Goal: Information Seeking & Learning: Learn about a topic

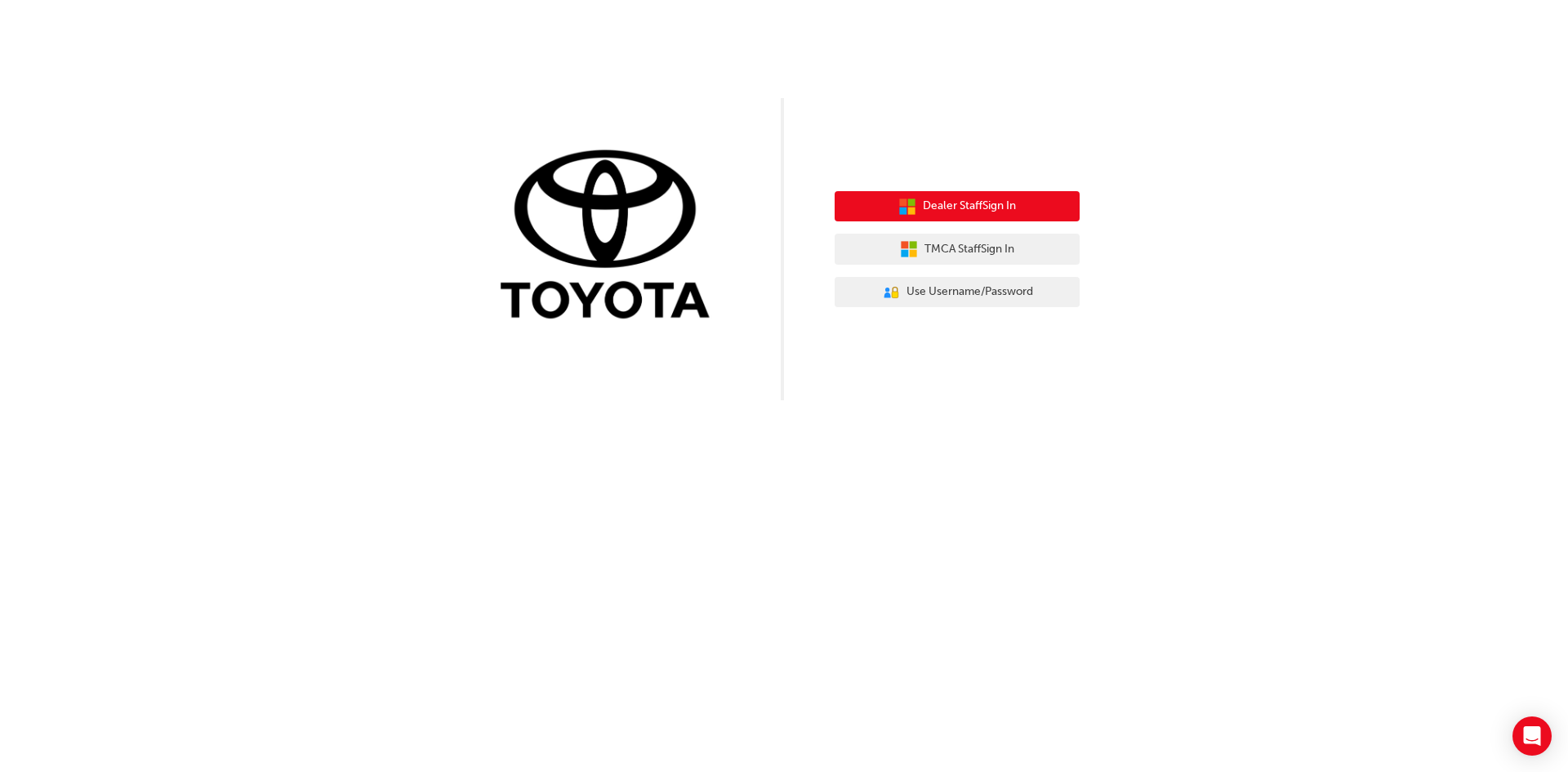
click at [994, 205] on span "Dealer Staff Sign In" at bounding box center [970, 206] width 93 height 19
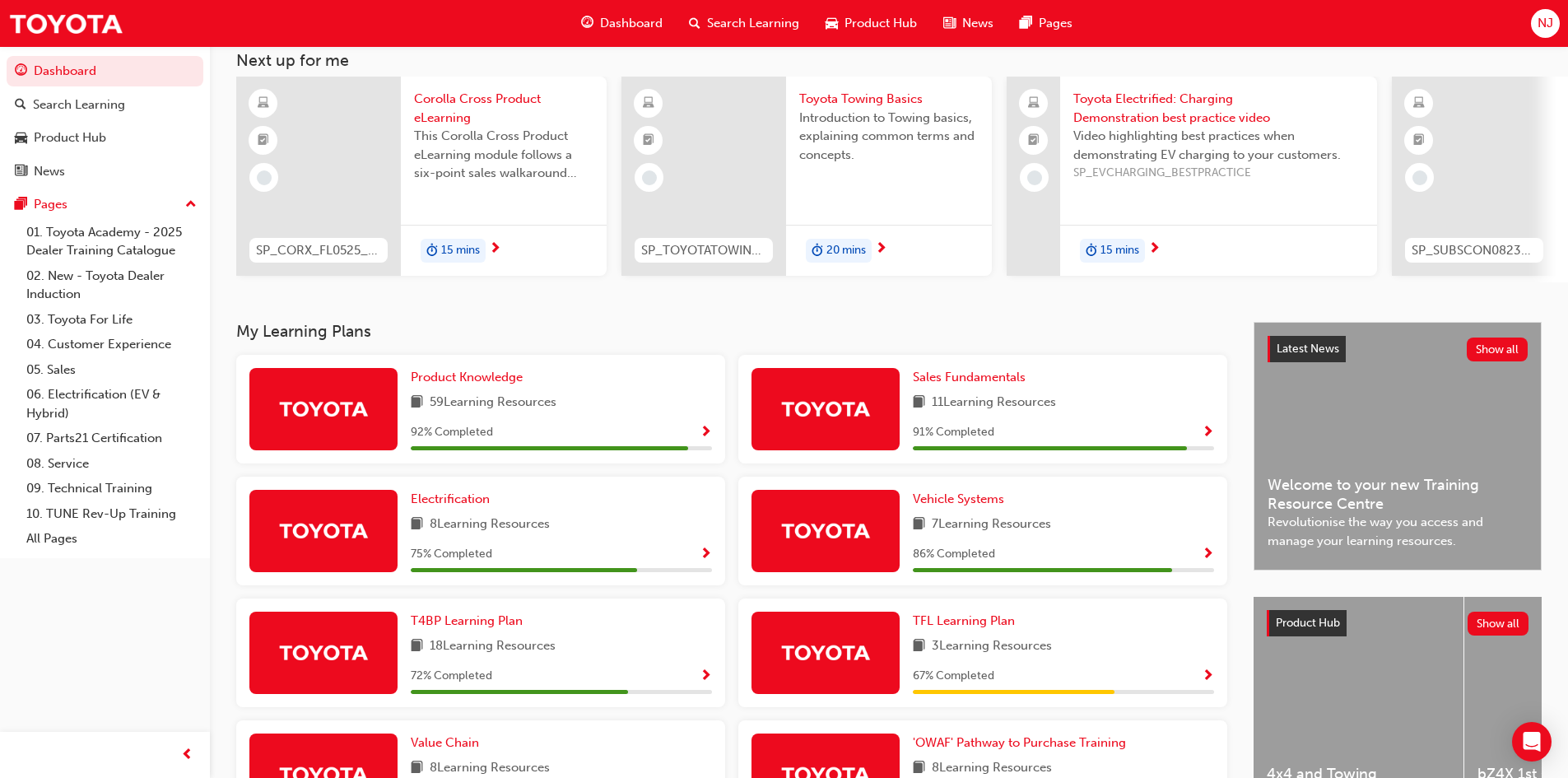
scroll to position [28, 0]
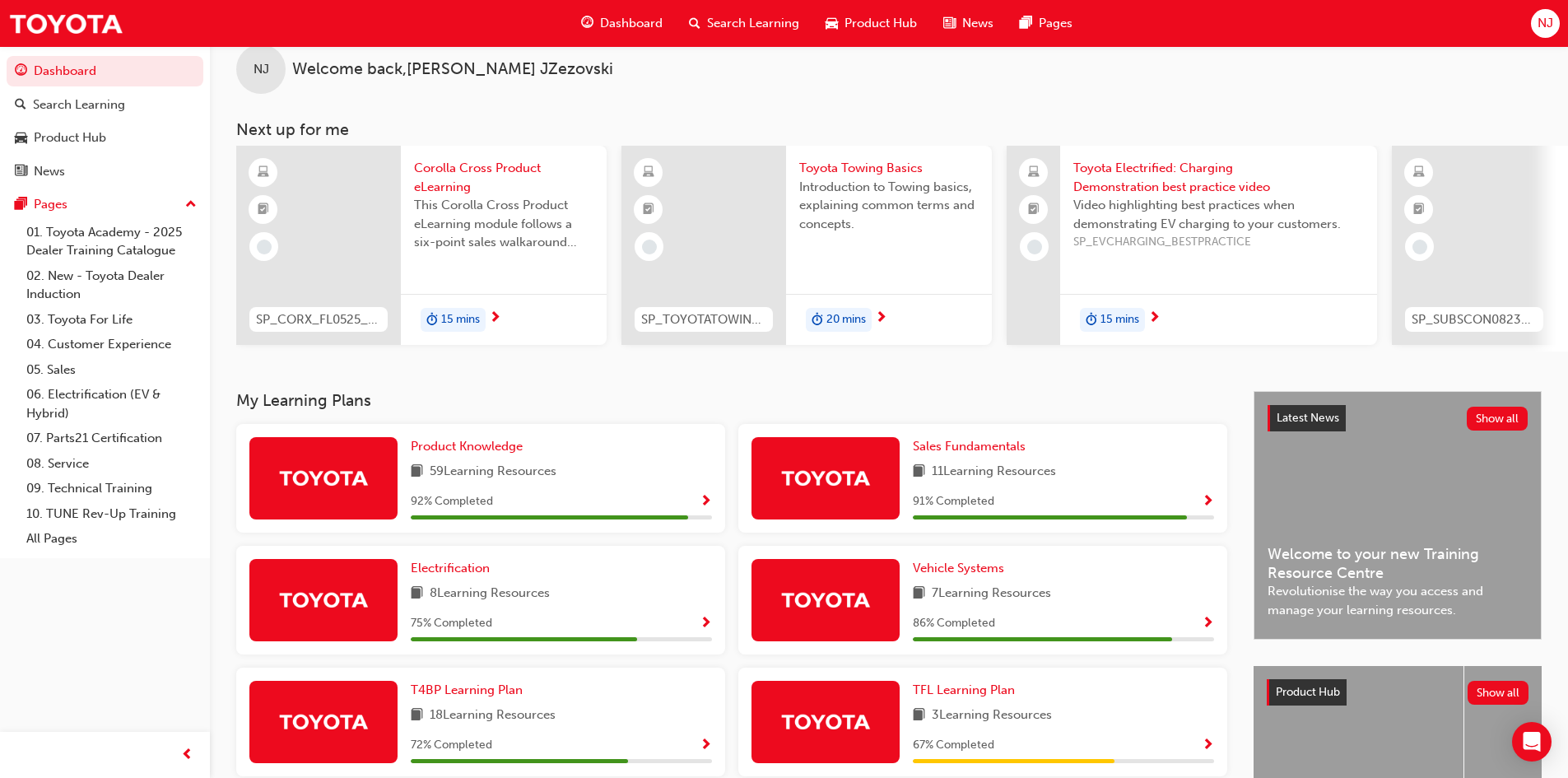
click at [287, 316] on span "SP_CORX_FL0525_EL" at bounding box center [318, 319] width 125 height 19
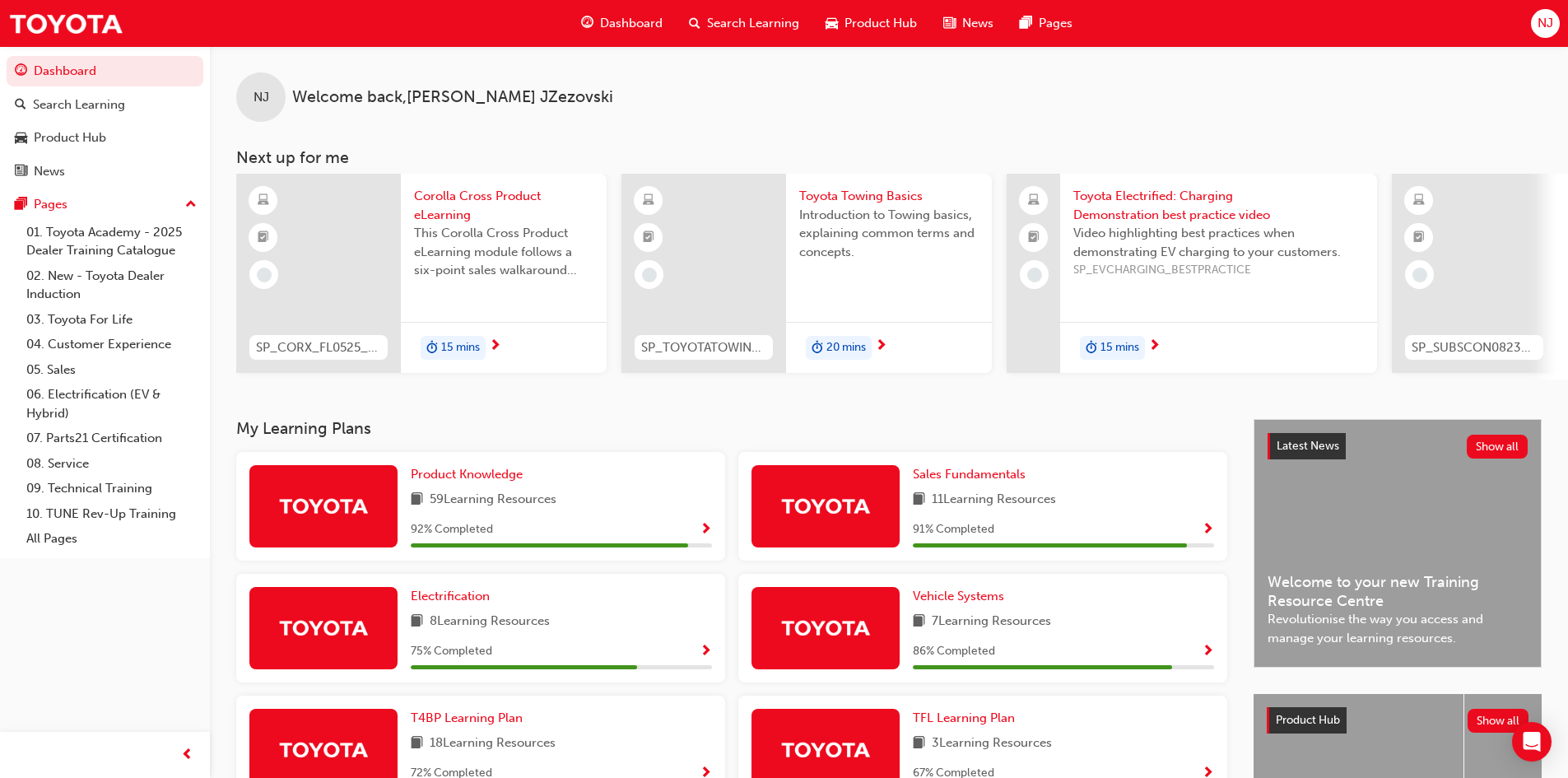
click at [497, 342] on span "next-icon" at bounding box center [494, 346] width 12 height 15
click at [490, 482] on span "Product Knowledge" at bounding box center [467, 474] width 112 height 15
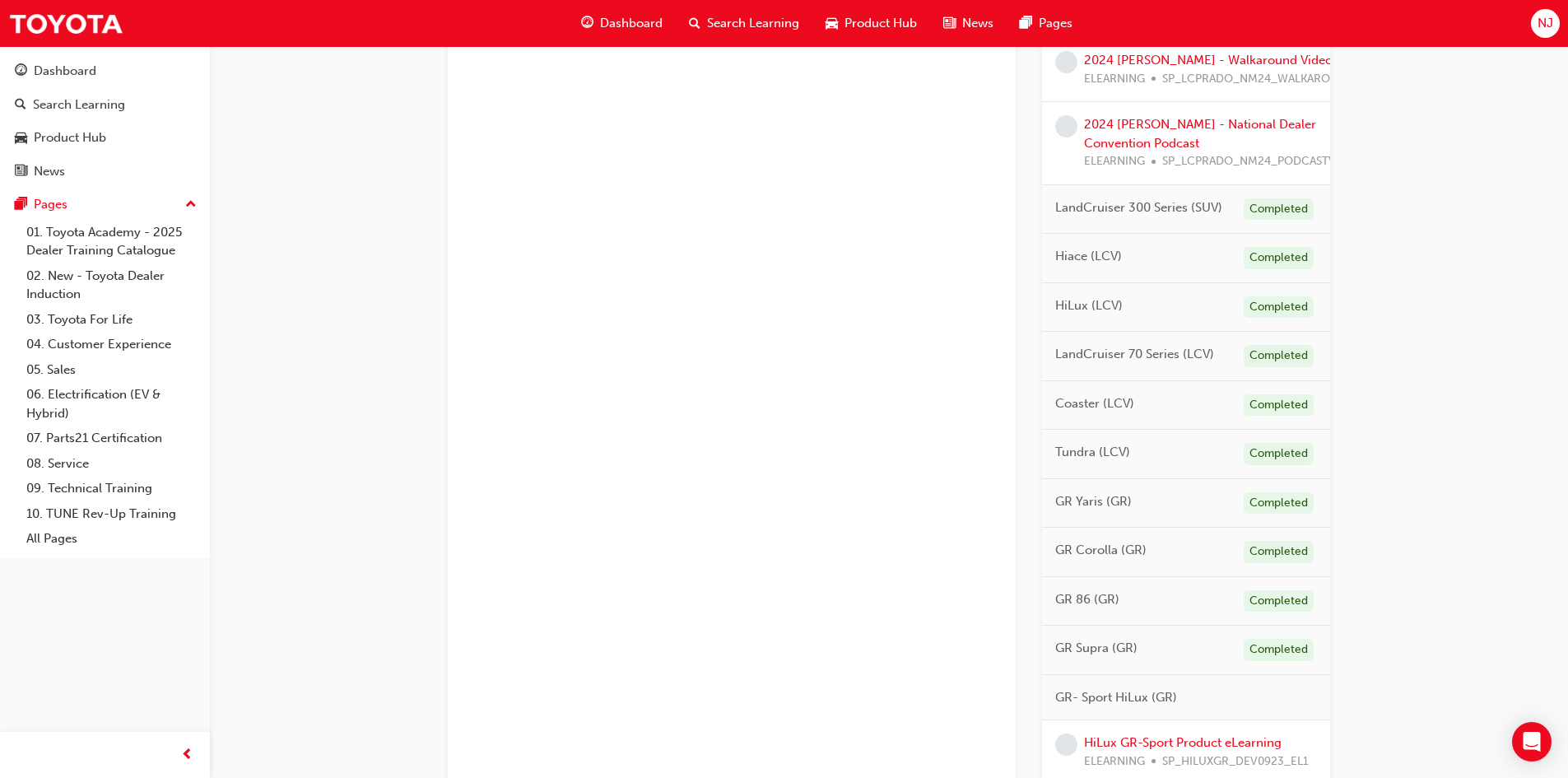
scroll to position [1028, 0]
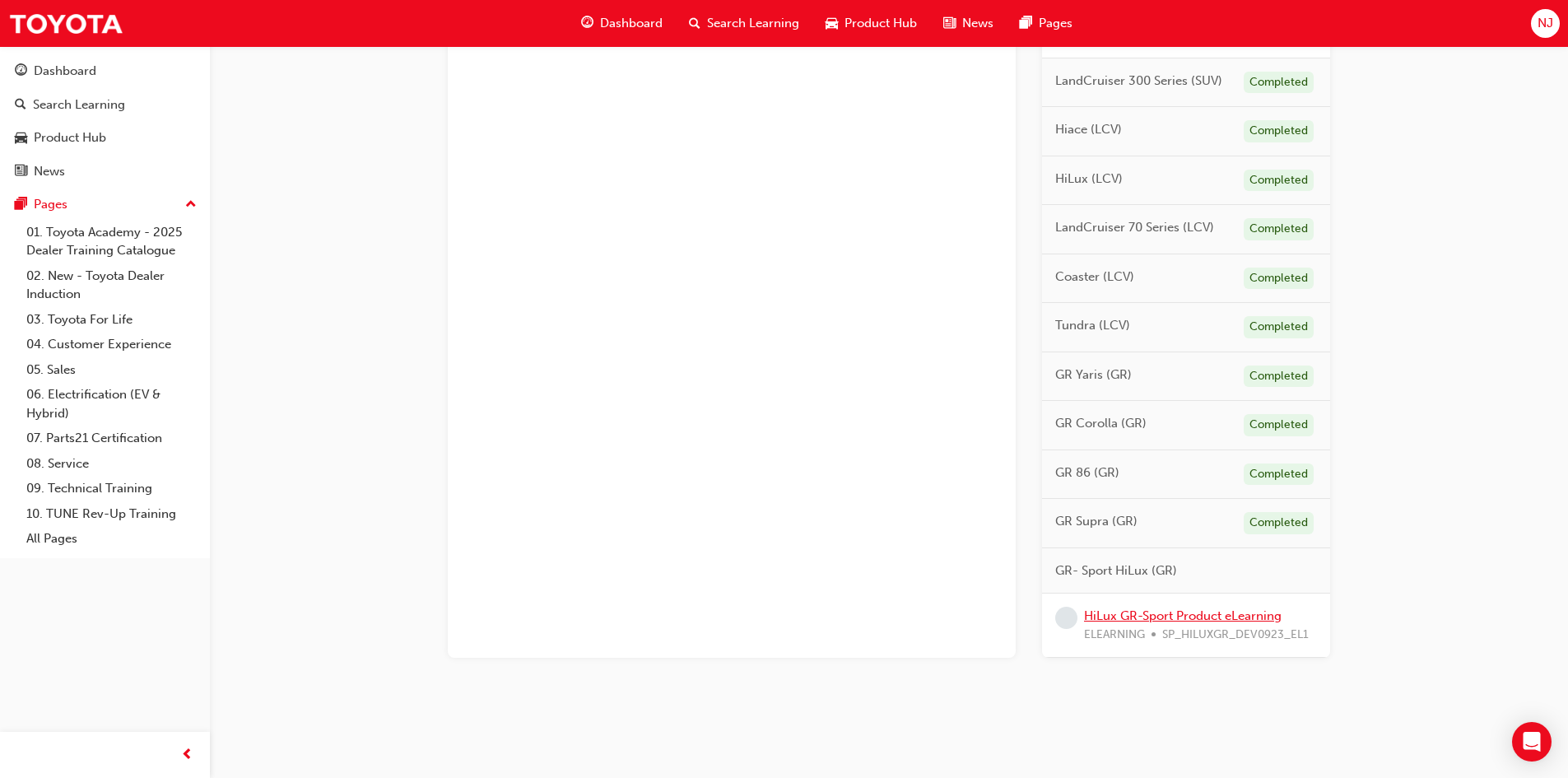
click at [1134, 609] on link "HiLux GR-Sport Product eLearning" at bounding box center [1182, 616] width 198 height 15
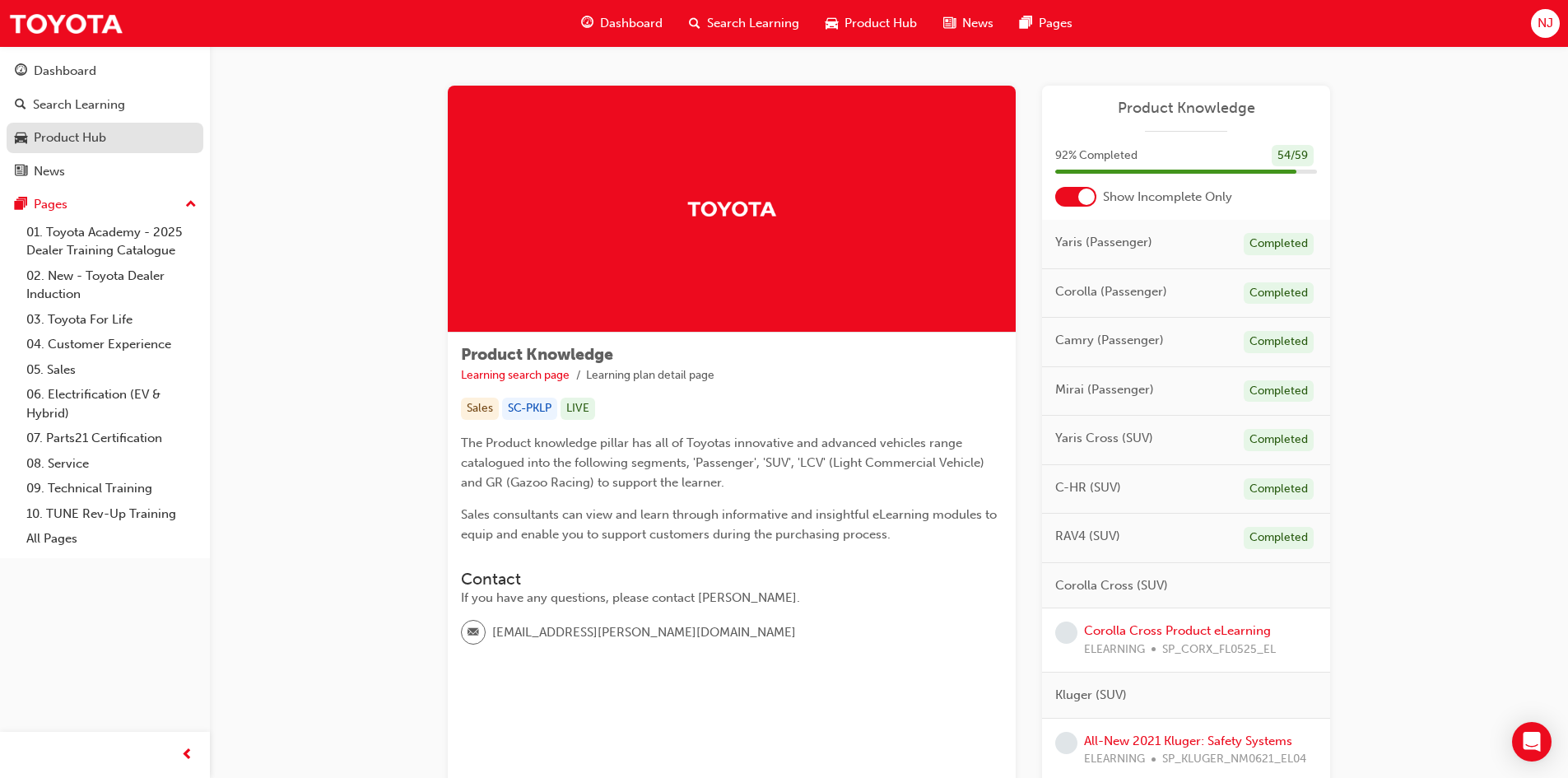
click at [60, 138] on div "Product Hub" at bounding box center [70, 138] width 73 height 19
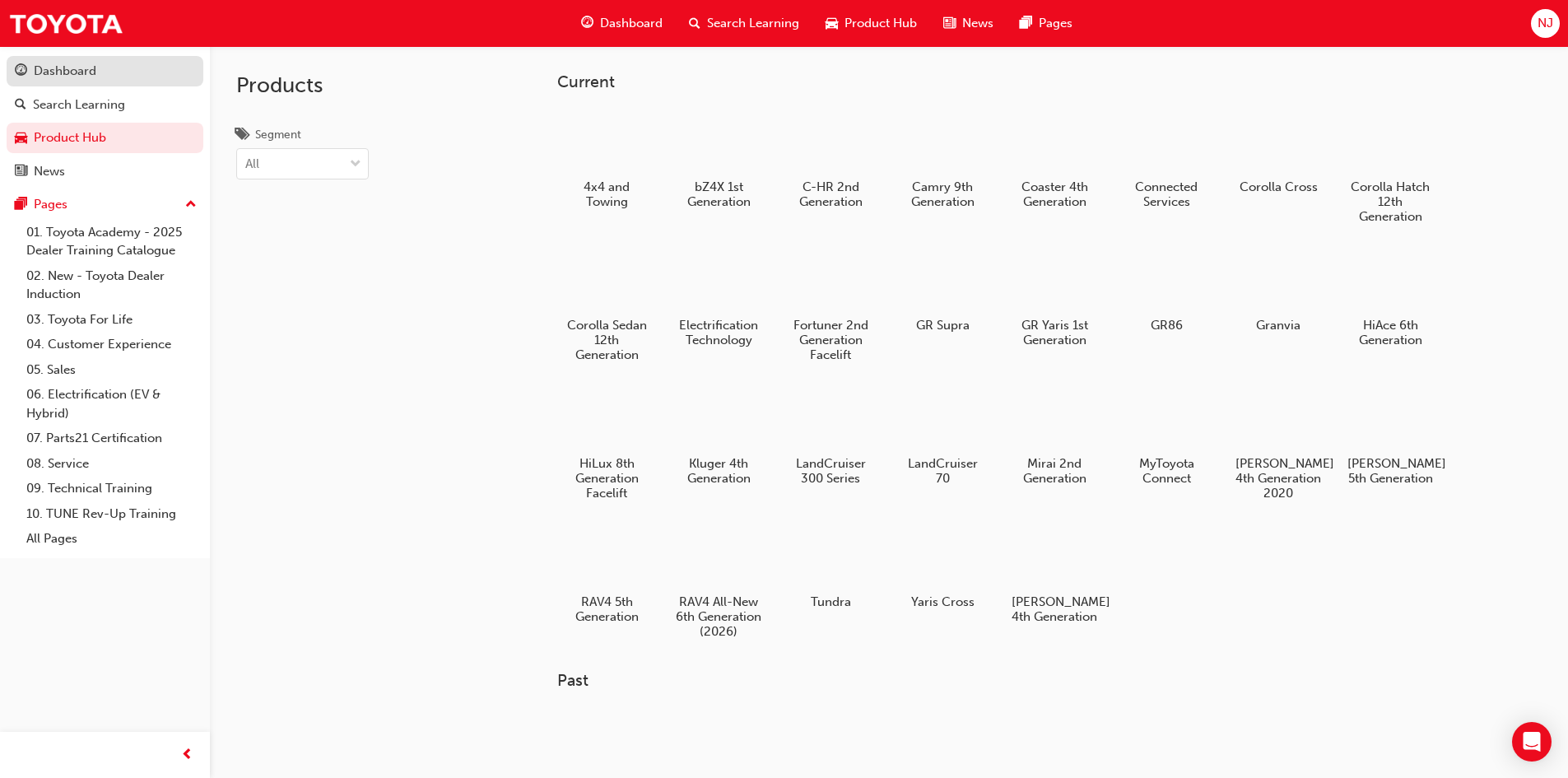
click at [65, 66] on div "Dashboard" at bounding box center [65, 71] width 63 height 19
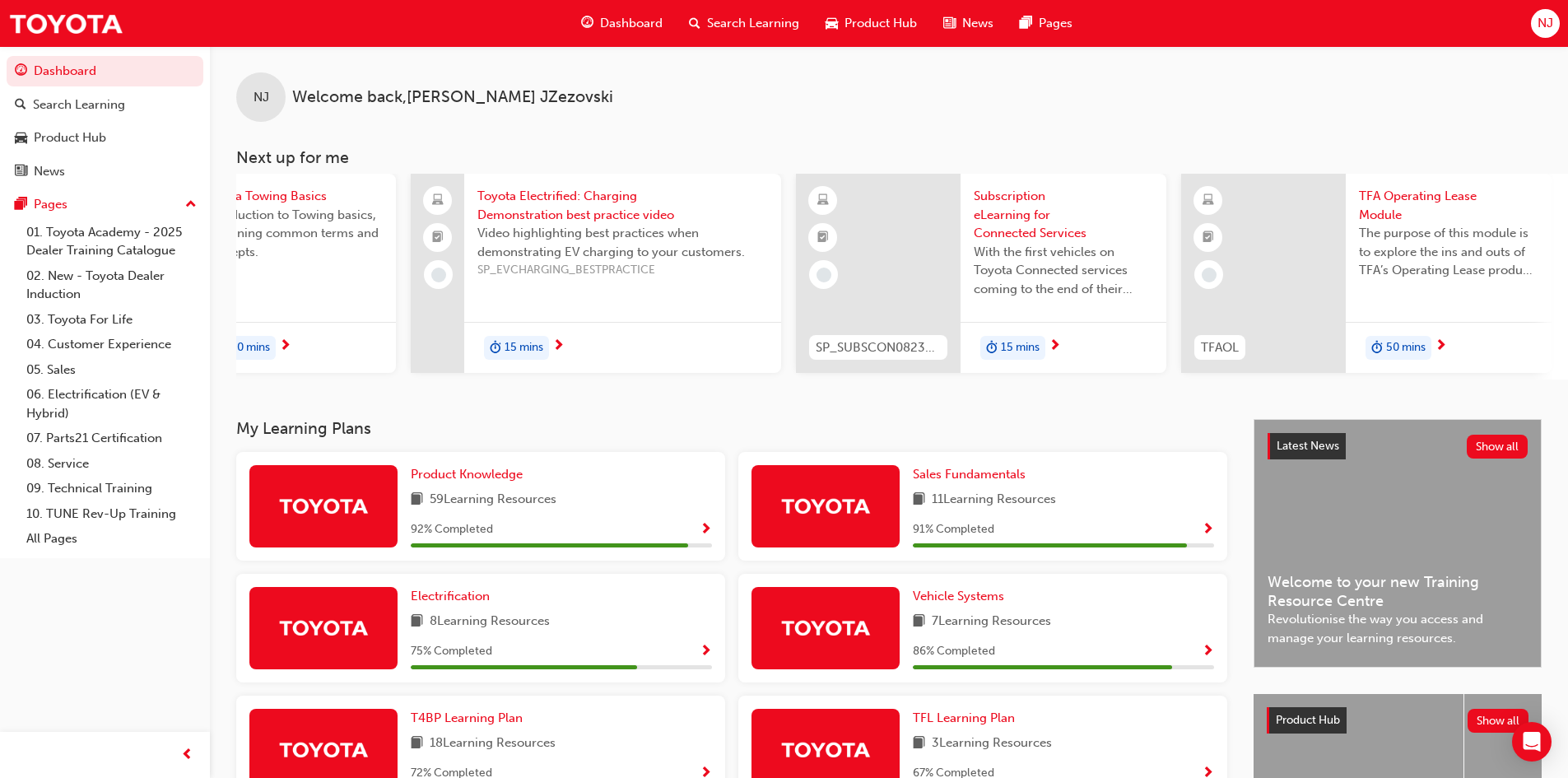
click at [755, 23] on span "Search Learning" at bounding box center [753, 23] width 92 height 19
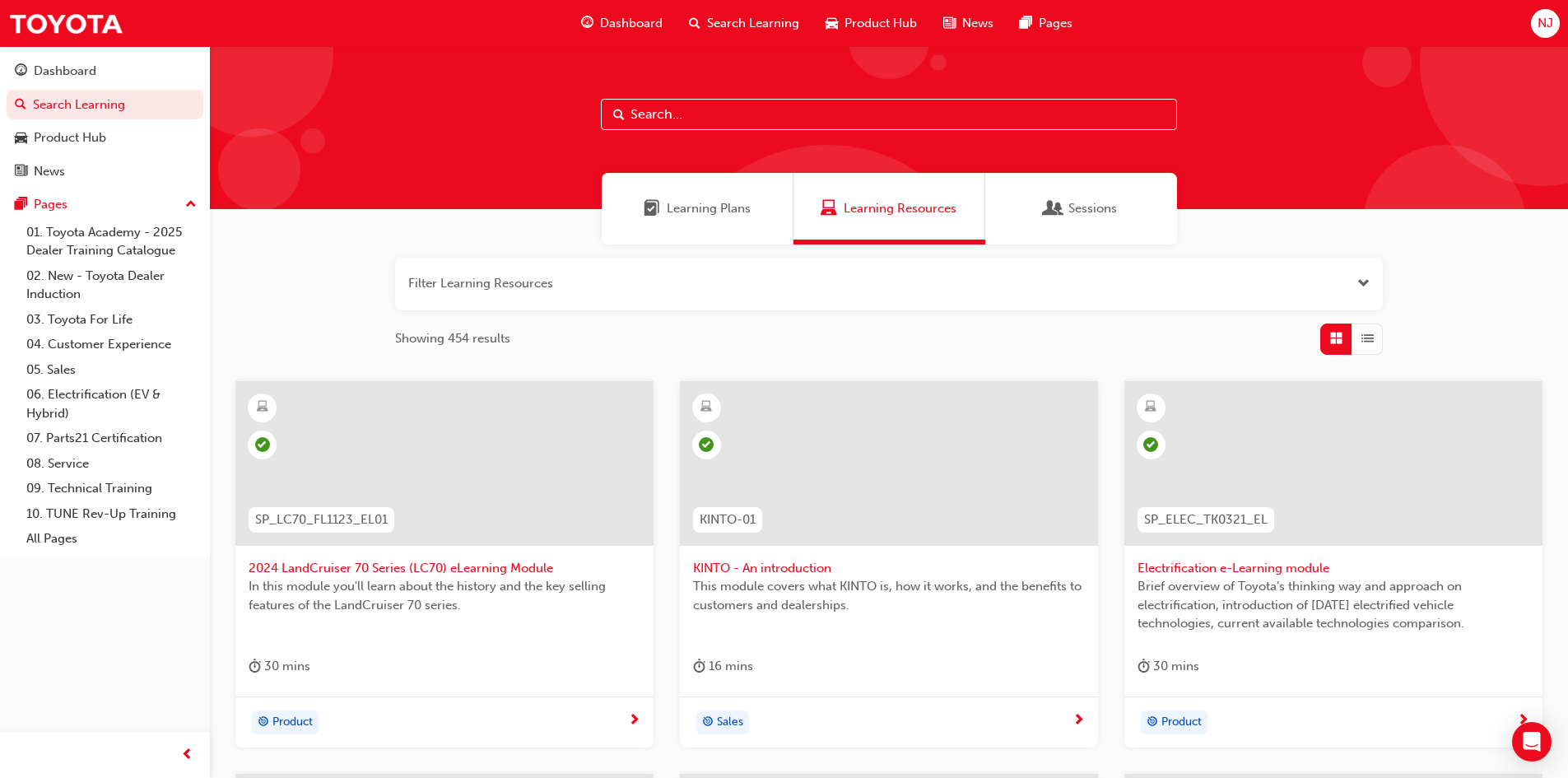
click at [682, 119] on input "text" at bounding box center [889, 114] width 576 height 31
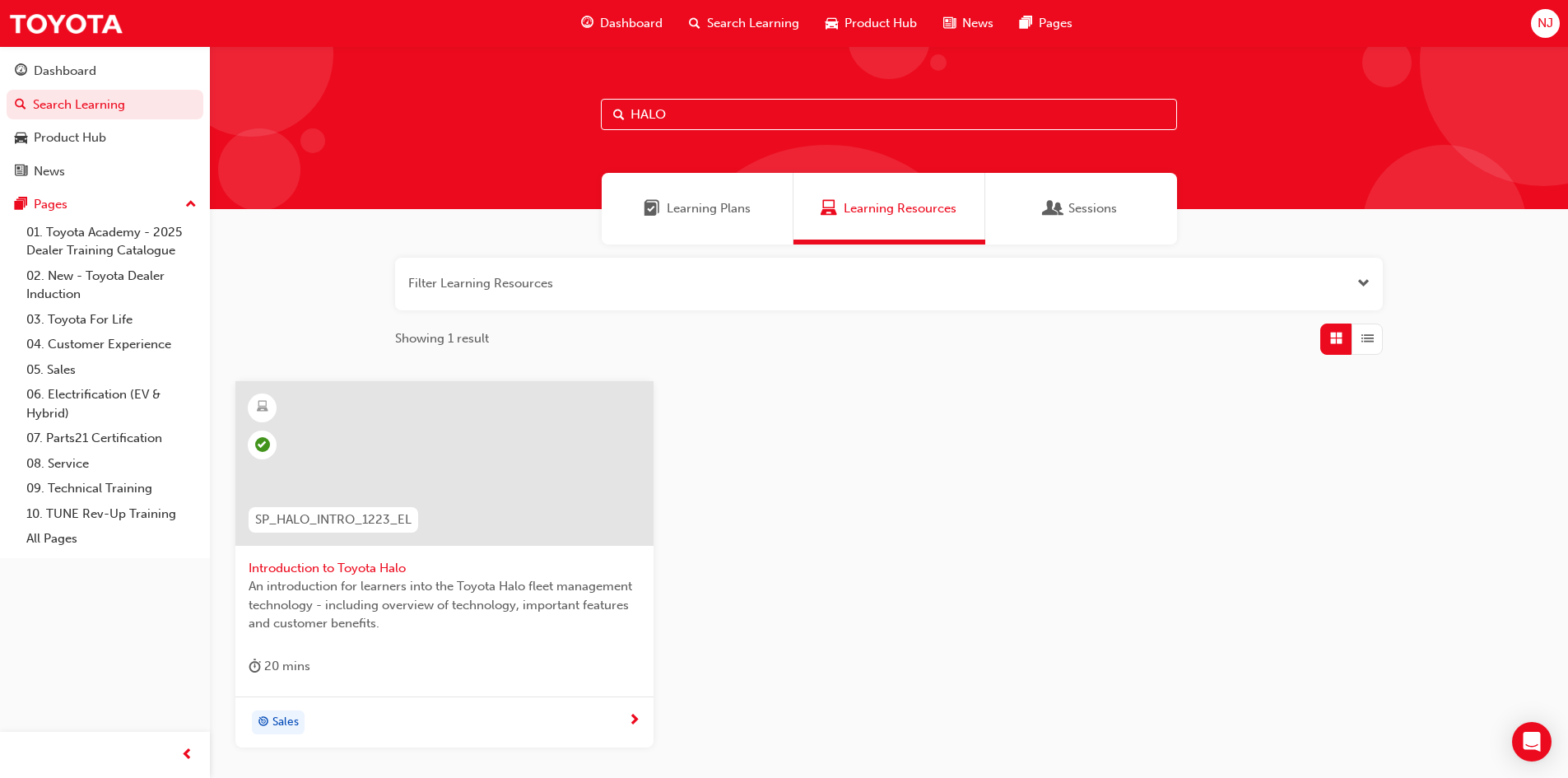
type input "HALO"
click at [272, 715] on span "Sales" at bounding box center [285, 723] width 27 height 19
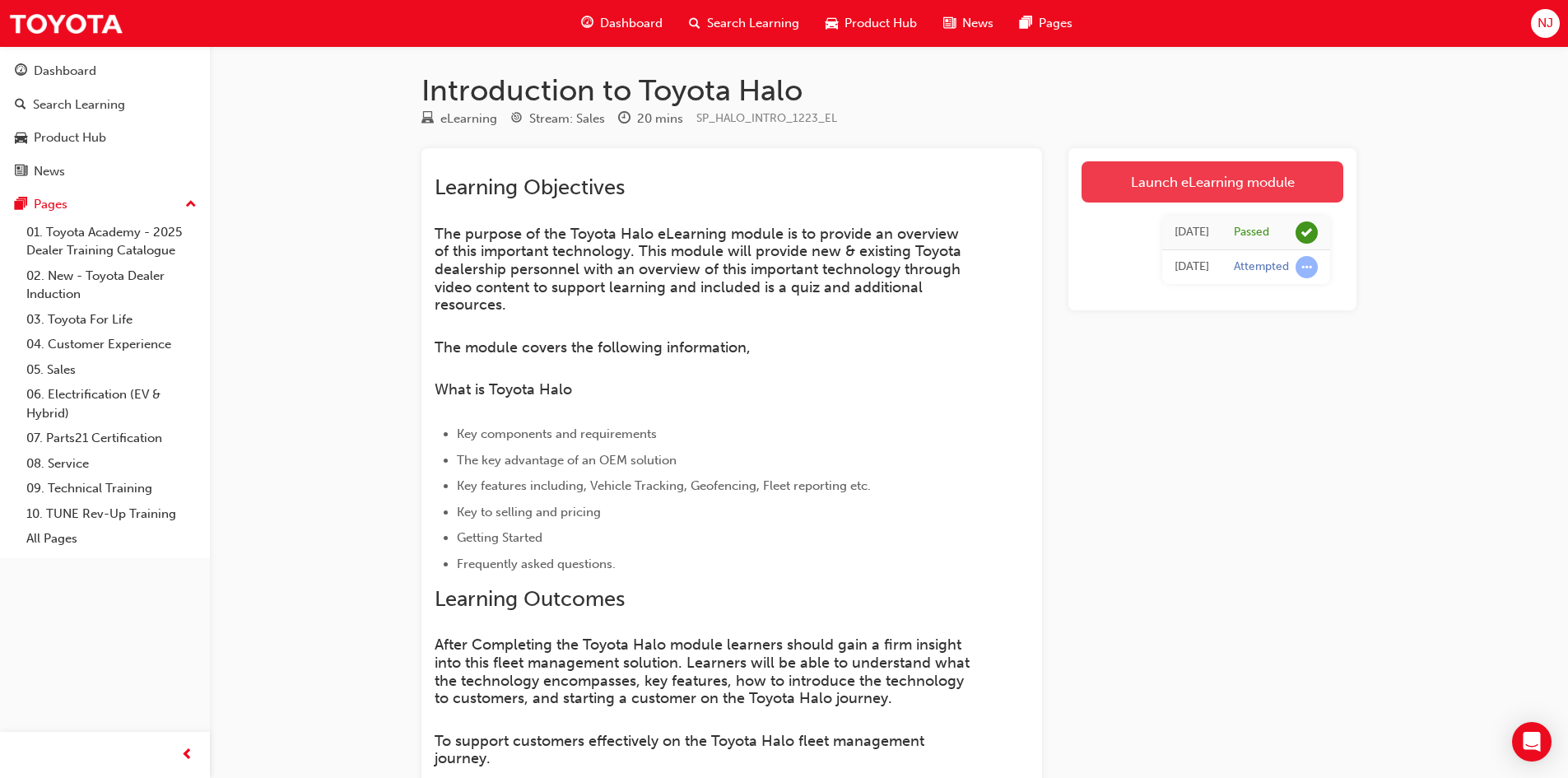
click at [1179, 181] on link "Launch eLearning module" at bounding box center [1212, 181] width 261 height 41
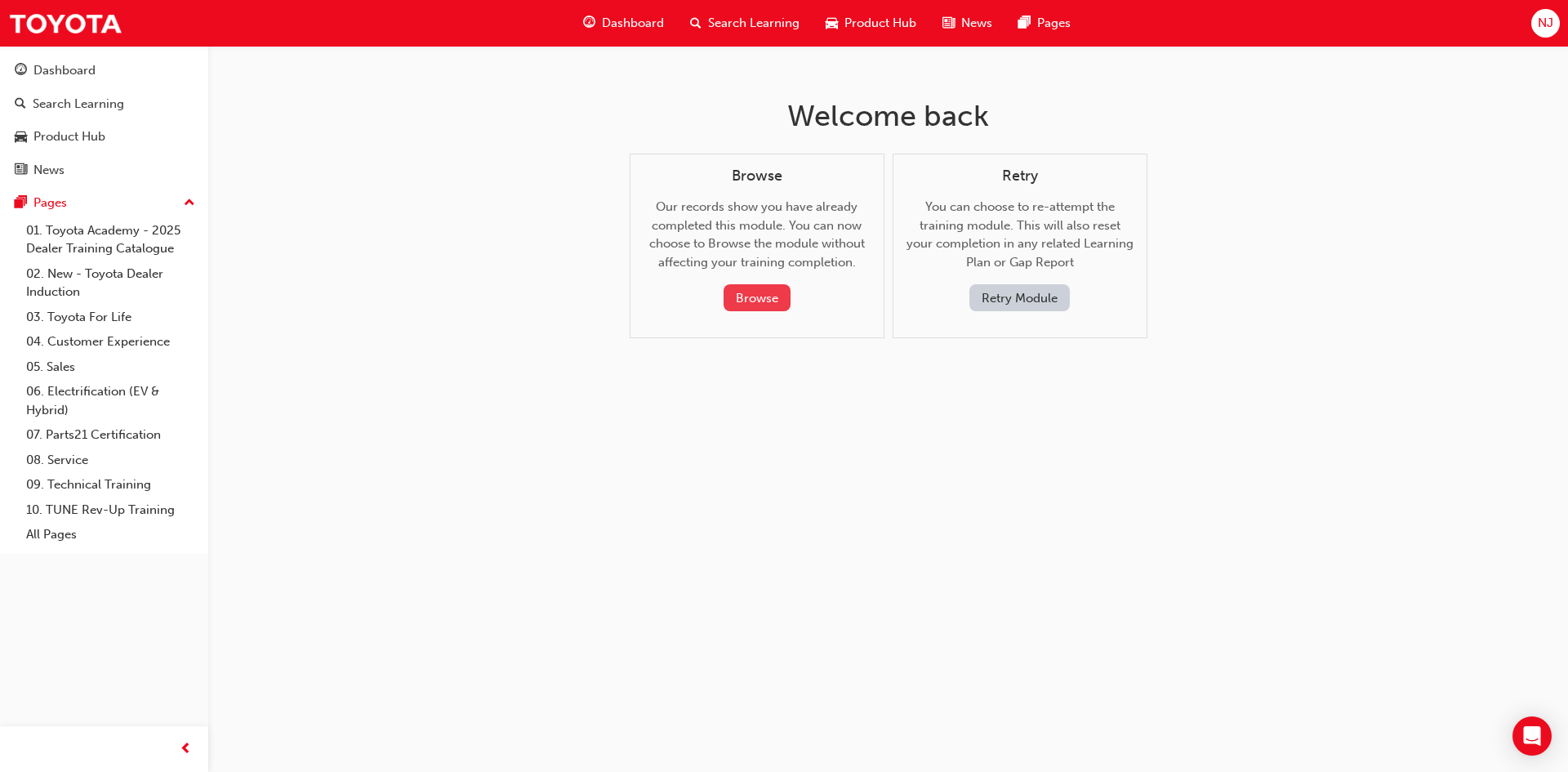
click at [754, 296] on button "Browse" at bounding box center [756, 298] width 67 height 27
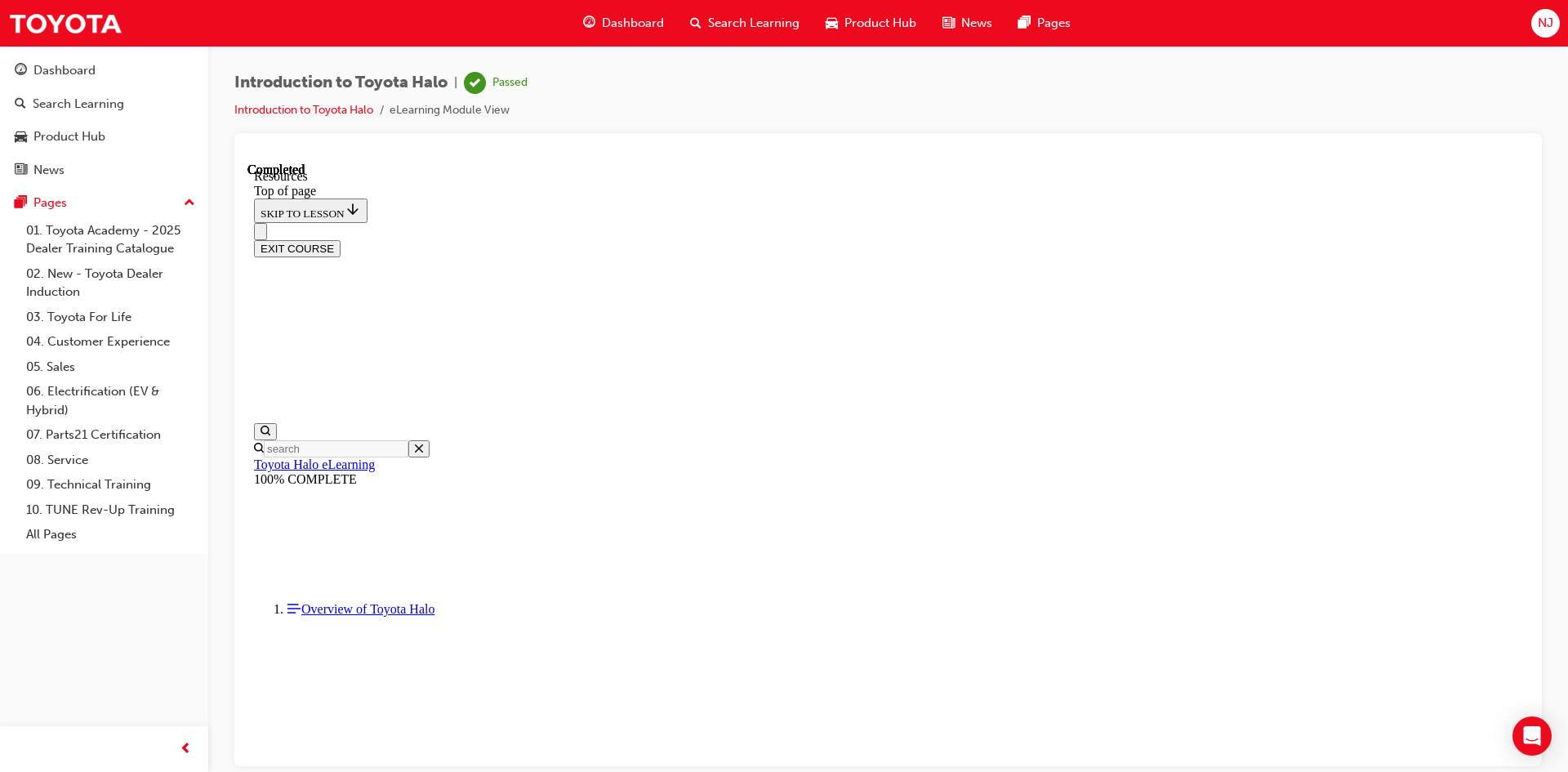
scroll to position [704, 0]
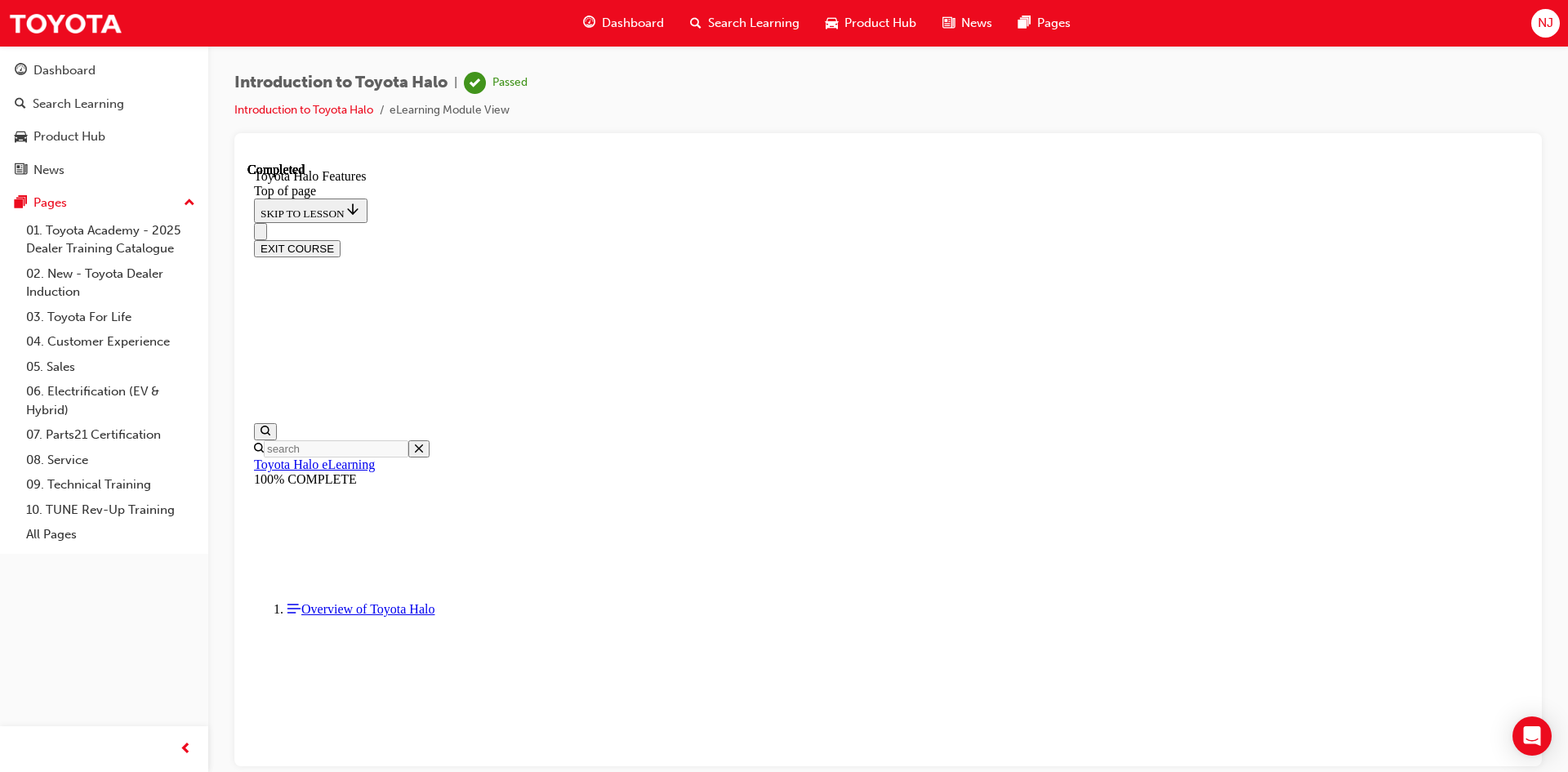
scroll to position [541, 0]
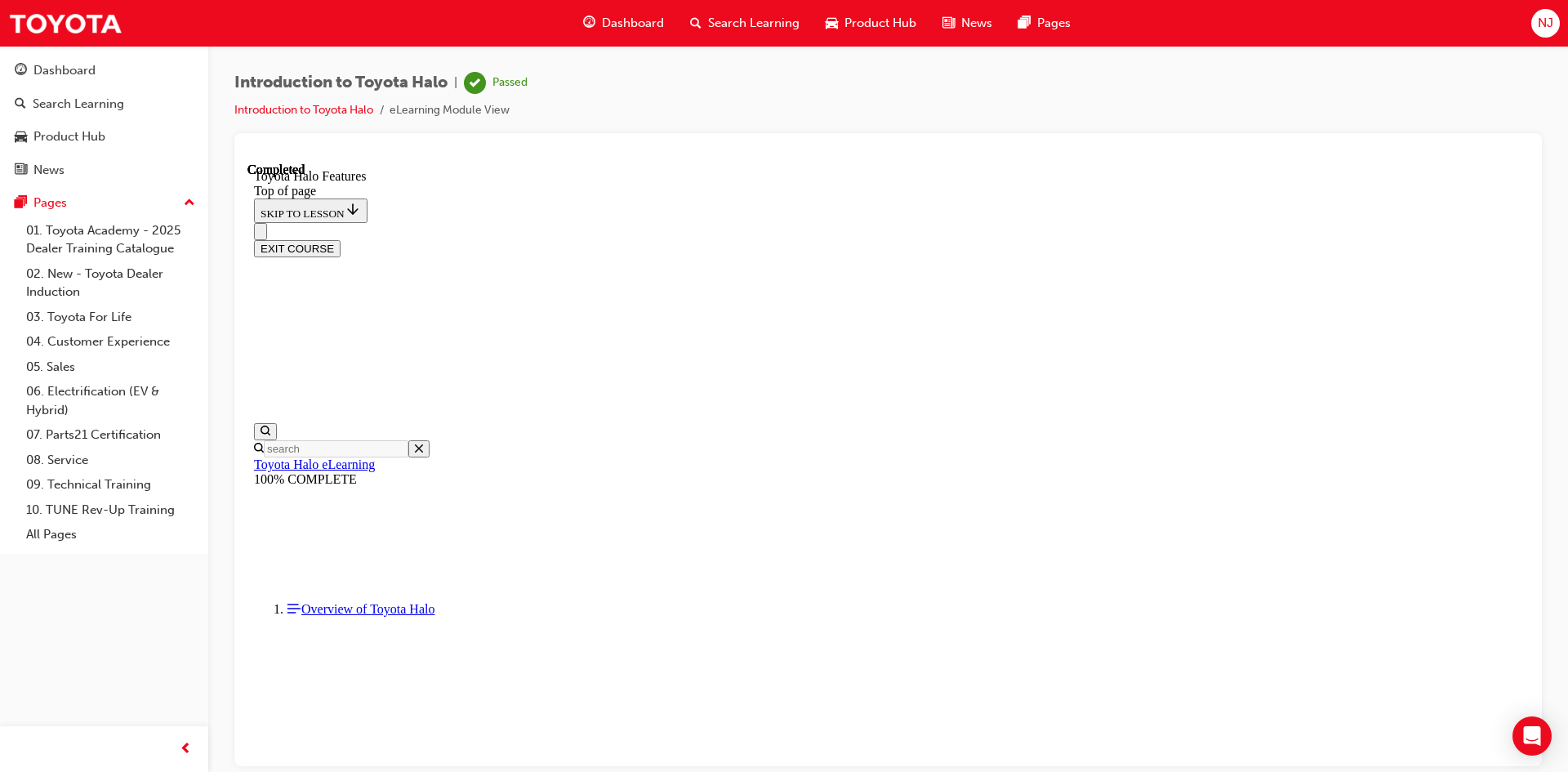
scroll to position [3096, 0]
